Goal: Check status

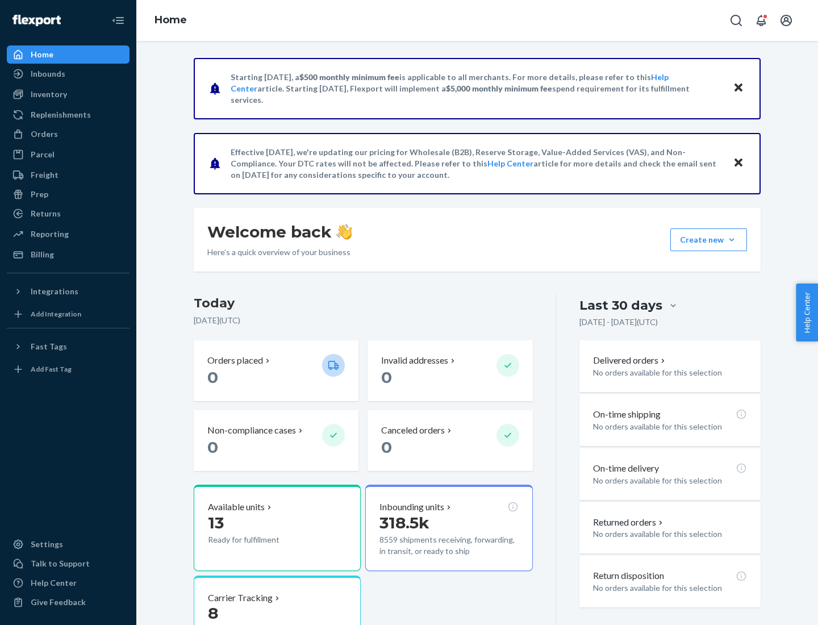
click at [732, 240] on button "Create new Create new inbound Create new order Create new product" at bounding box center [708, 239] width 77 height 23
click at [39, 194] on div "Prep" at bounding box center [40, 194] width 18 height 11
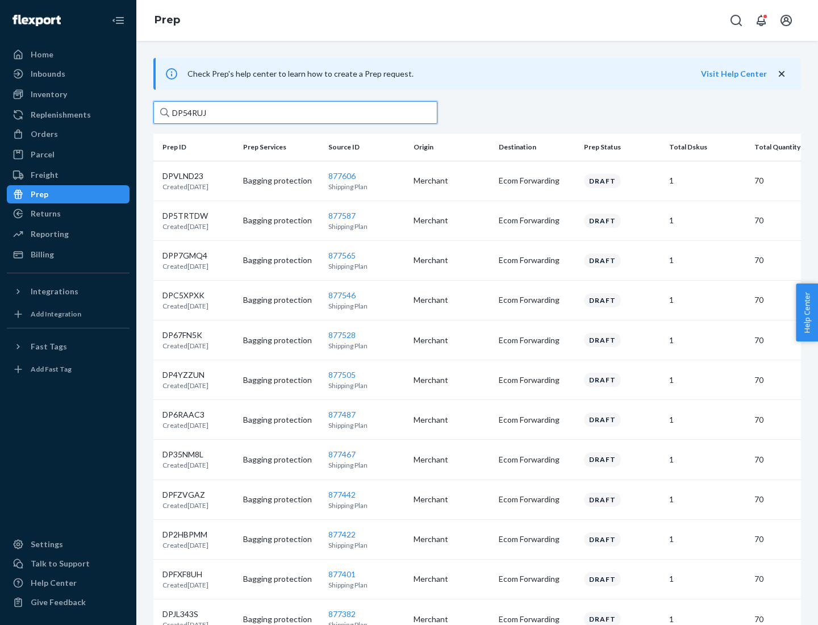
type input "DP54RUJL"
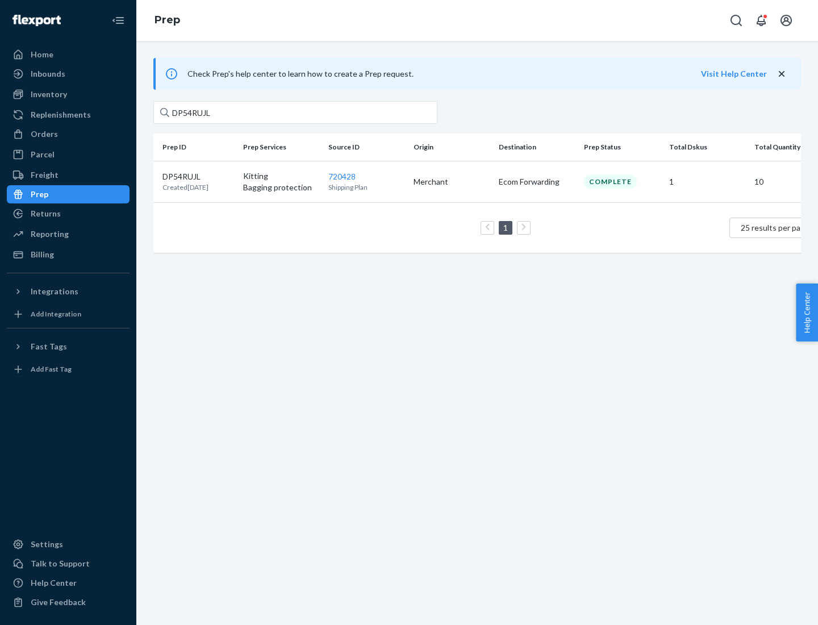
click at [198, 176] on p "DP54RUJL" at bounding box center [185, 176] width 46 height 11
